Goal: Task Accomplishment & Management: Manage account settings

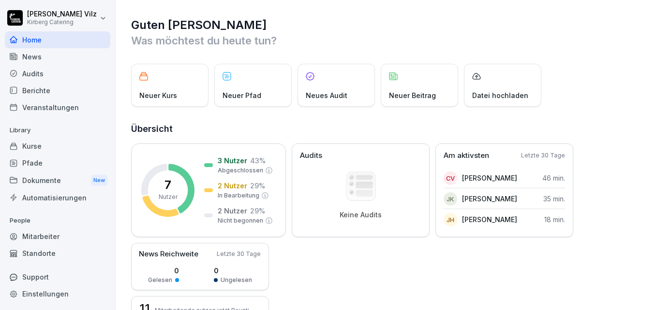
click at [33, 147] on div "Kurse" at bounding box center [57, 146] width 105 height 17
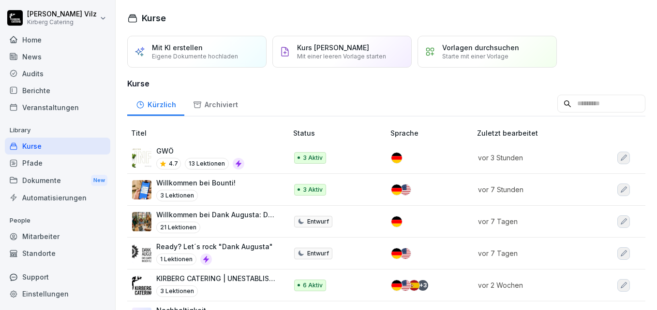
click at [174, 151] on p "GWÖ" at bounding box center [200, 151] width 88 height 10
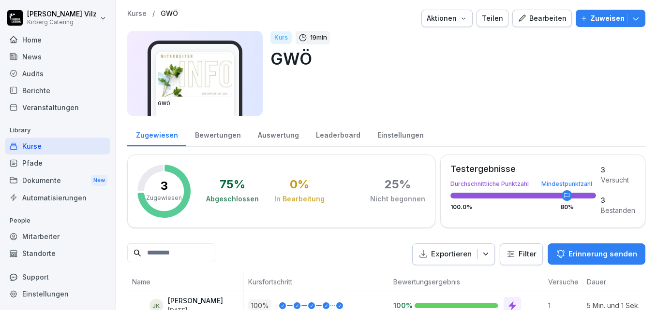
click at [612, 15] on p "Zuweisen" at bounding box center [607, 18] width 34 height 11
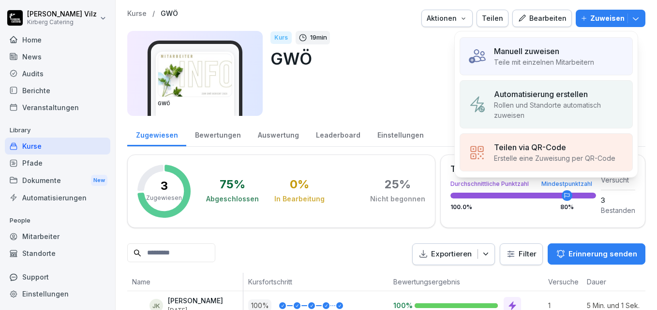
click at [528, 53] on p "Manuell zuweisen" at bounding box center [526, 51] width 65 height 12
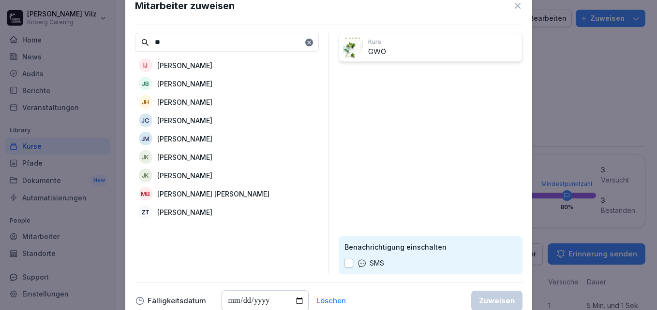
click at [189, 103] on p "[PERSON_NAME]" at bounding box center [184, 102] width 55 height 10
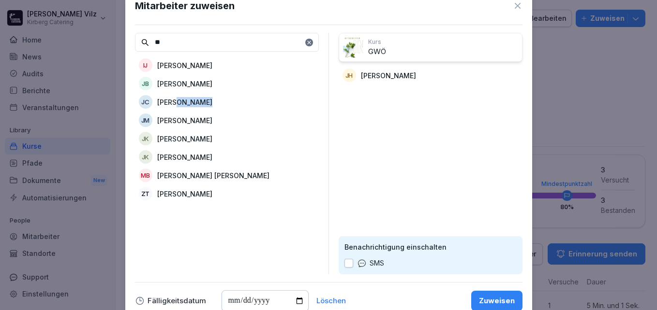
click at [189, 103] on p "John Michael Campana" at bounding box center [184, 102] width 55 height 10
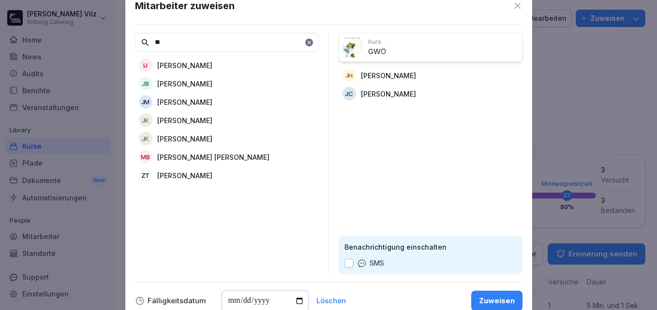
click at [384, 92] on p "John Michael Campana" at bounding box center [388, 94] width 55 height 10
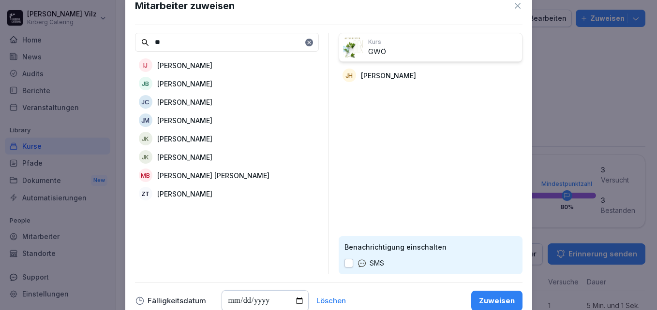
click at [183, 44] on input "**" at bounding box center [227, 42] width 184 height 19
type input "*"
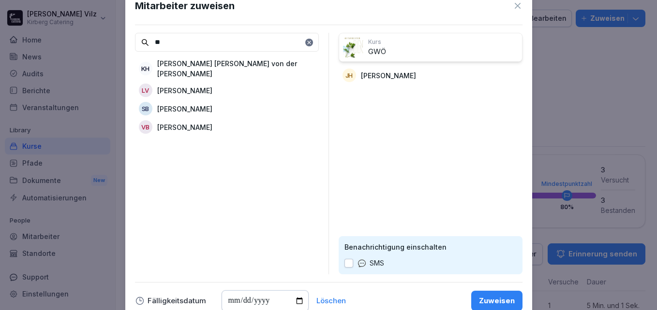
type input "**"
click at [169, 122] on p "Volker Beuchert" at bounding box center [184, 127] width 55 height 10
click at [491, 297] on div "Zuweisen" at bounding box center [497, 301] width 36 height 11
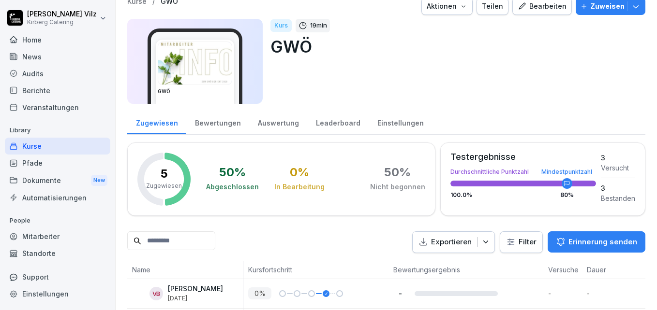
scroll to position [8, 0]
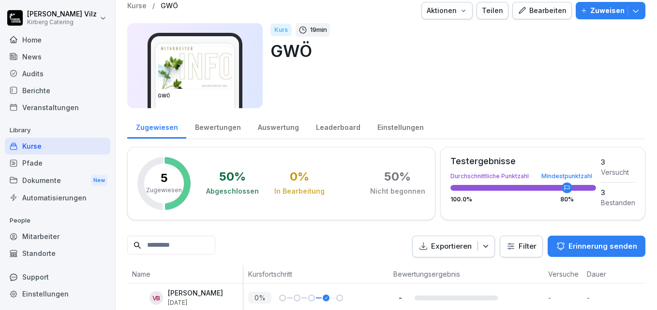
click at [219, 125] on div "Bewertungen" at bounding box center [217, 126] width 63 height 25
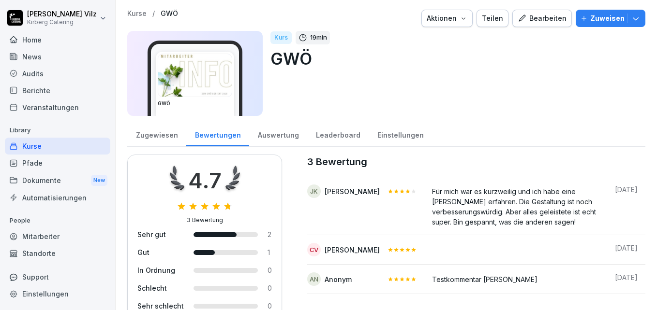
click at [534, 22] on div "Bearbeiten" at bounding box center [541, 18] width 49 height 11
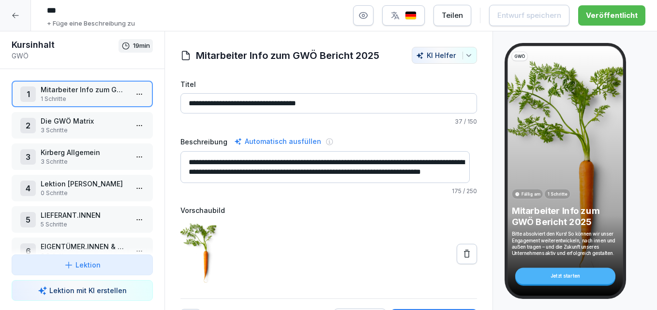
click at [17, 18] on icon at bounding box center [16, 16] width 8 height 8
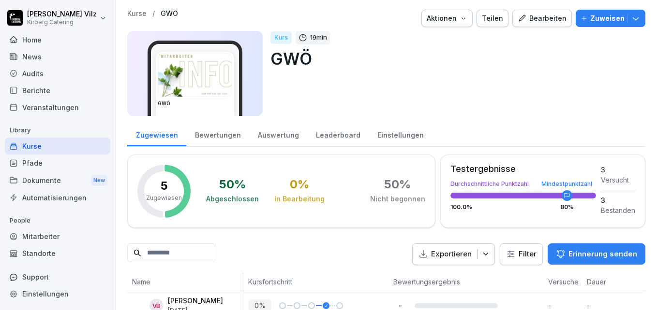
click at [195, 74] on img at bounding box center [194, 75] width 73 height 43
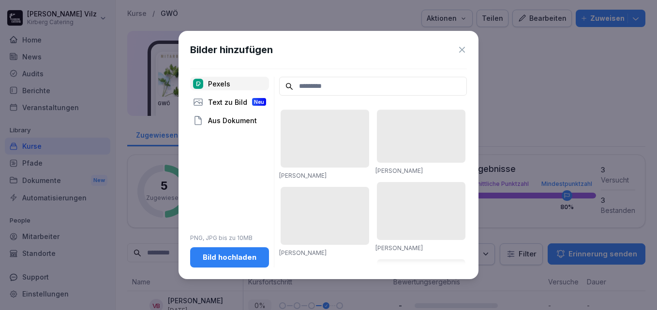
click at [462, 47] on icon at bounding box center [462, 50] width 10 height 10
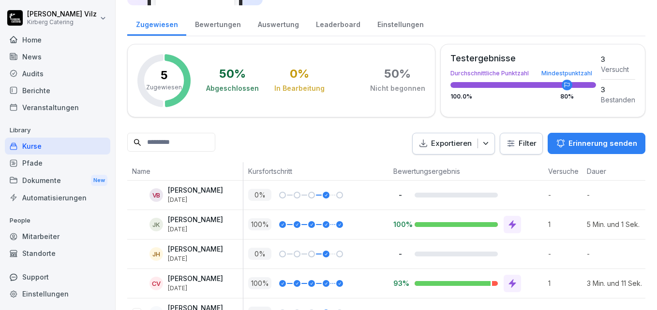
scroll to position [8, 0]
